Goal: Information Seeking & Learning: Find specific fact

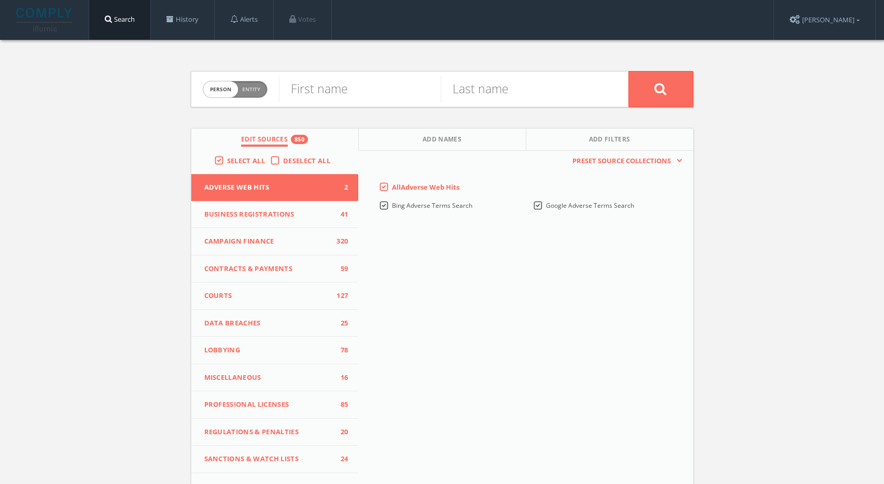
click at [236, 81] on label "Person Entity person" at bounding box center [235, 89] width 65 height 17
checkbox input "true"
paste input "Lakeshore Recycling Systems"
type input "Lakeshore Recycling Systems"
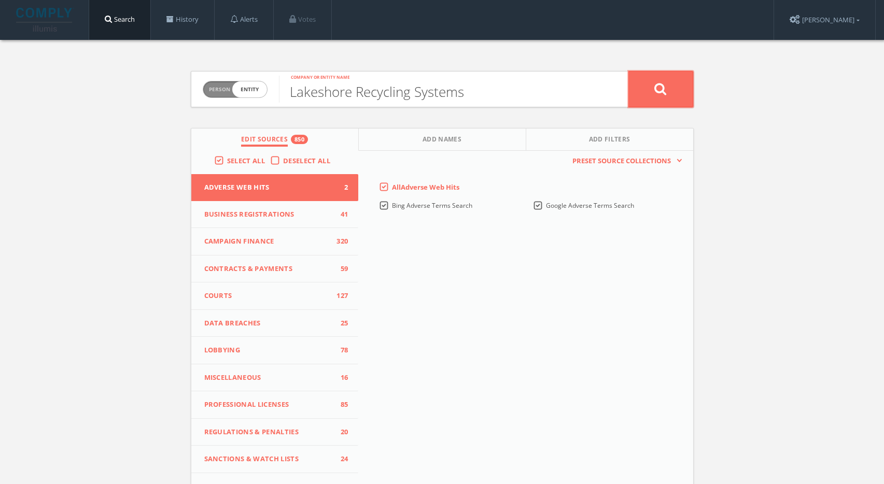
click at [641, 95] on button at bounding box center [660, 89] width 65 height 36
click at [330, 73] on div "First name" at bounding box center [360, 89] width 162 height 35
paste input "[PERSON_NAME]"
click at [351, 93] on input "[PERSON_NAME]" at bounding box center [360, 89] width 162 height 27
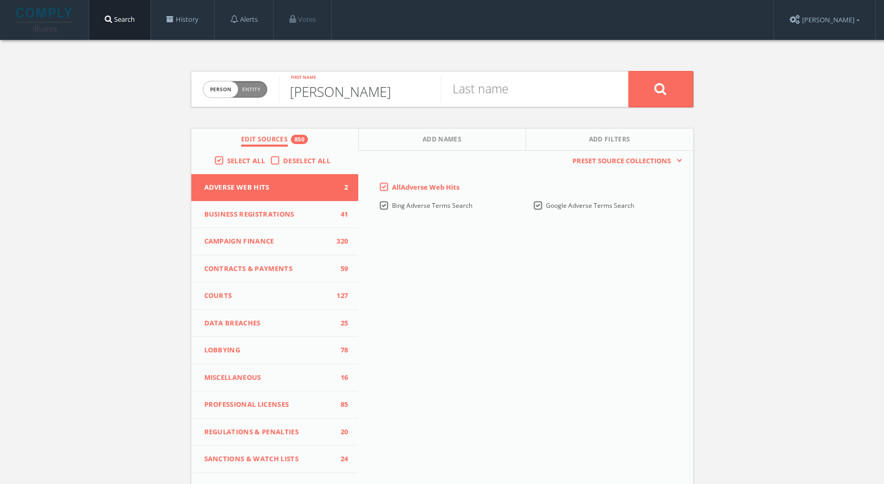
drag, startPoint x: 351, startPoint y: 93, endPoint x: 506, endPoint y: 93, distance: 154.9
click at [508, 88] on form "Person Entity person [PERSON_NAME] First name Last name" at bounding box center [442, 89] width 503 height 36
type input "[PERSON_NAME]"
paste input "[PERSON_NAME]"
type input "[PERSON_NAME]"
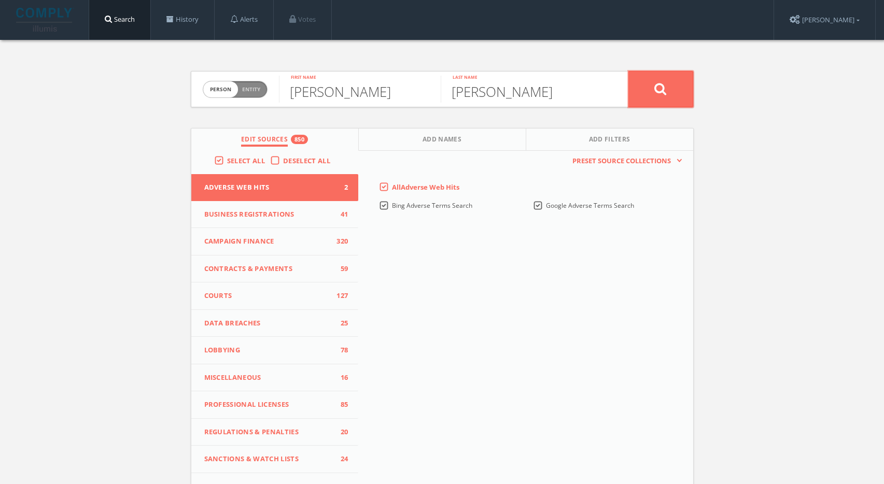
click at [684, 84] on button at bounding box center [660, 89] width 65 height 36
